Goal: Find specific page/section: Find specific page/section

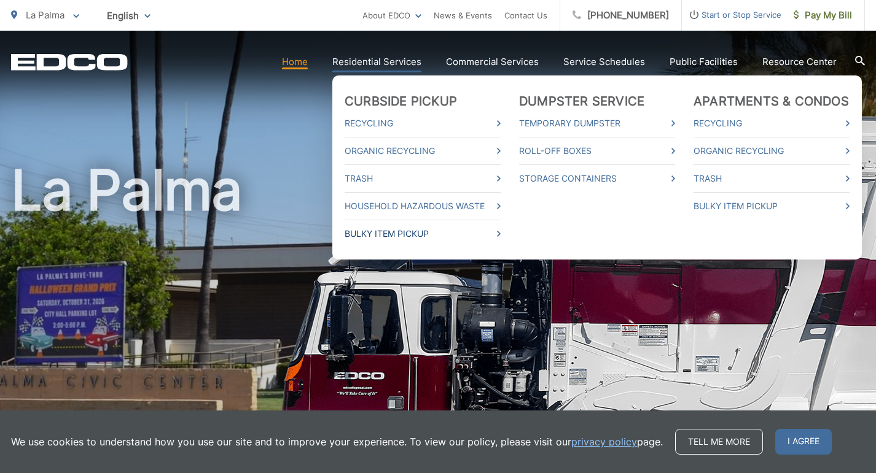
click at [431, 231] on link "Bulky Item Pickup" at bounding box center [422, 234] width 156 height 15
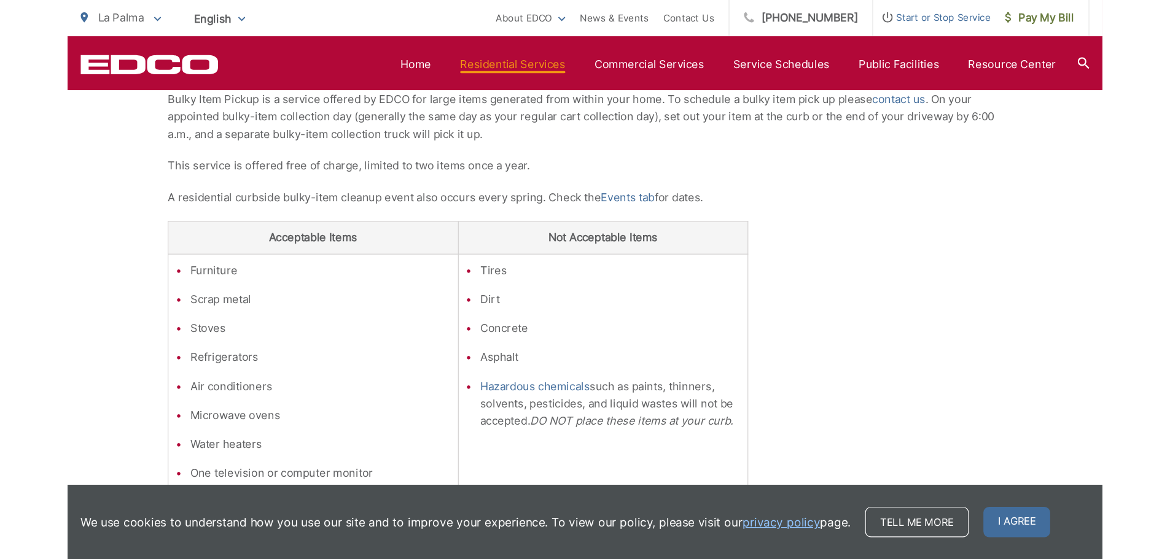
scroll to position [258, 0]
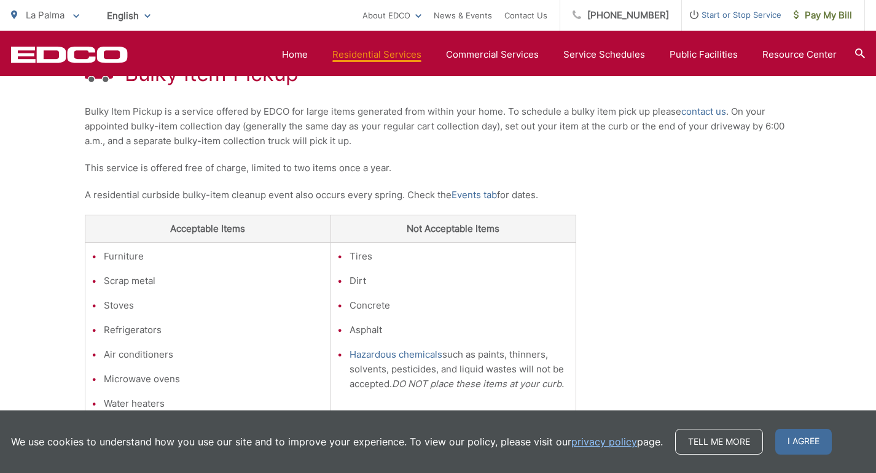
click at [843, 106] on div "Bulky Item Pickup Bulky Item Pickup is a service offered by EDCO for large item…" at bounding box center [438, 315] width 876 height 655
click at [843, 95] on div "Bulky Item Pickup Bulky Item Pickup is a service offered by EDCO for large item…" at bounding box center [438, 315] width 876 height 655
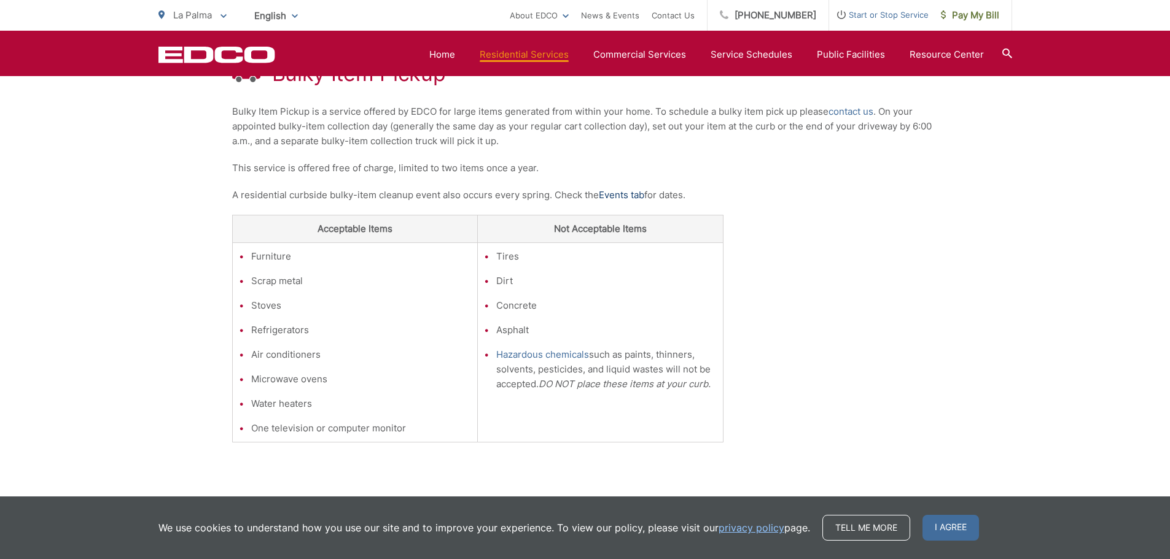
click at [620, 193] on link "Events tab" at bounding box center [621, 195] width 45 height 15
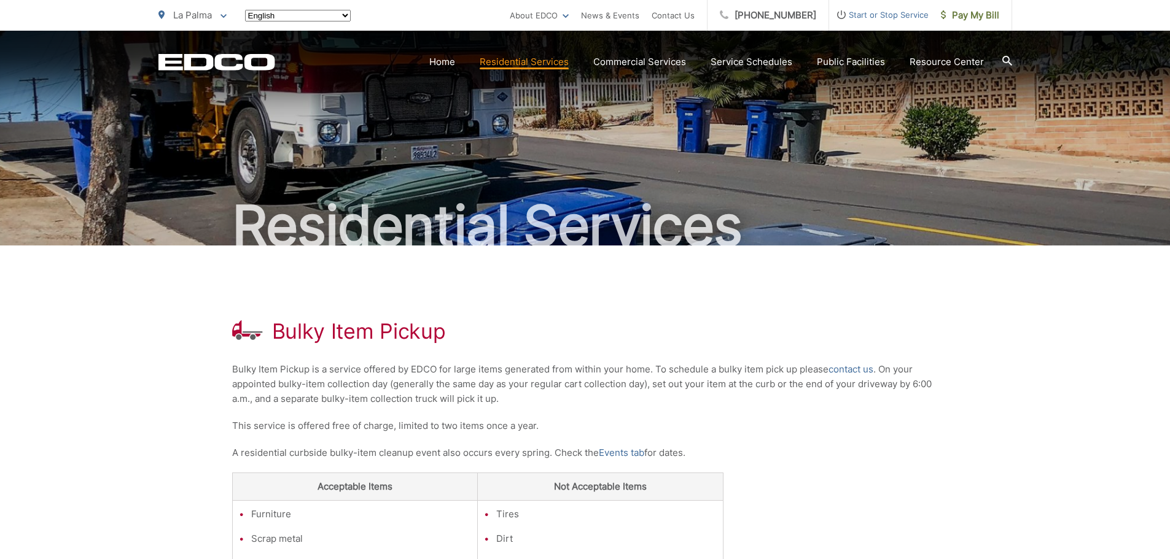
scroll to position [258, 0]
